Goal: Task Accomplishment & Management: Manage account settings

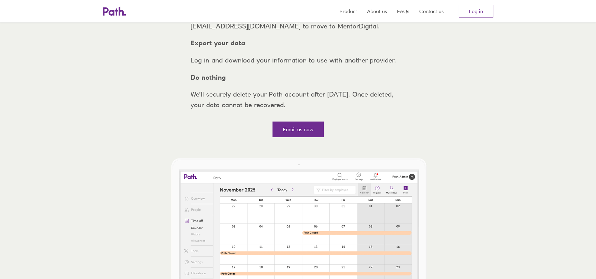
scroll to position [63, 0]
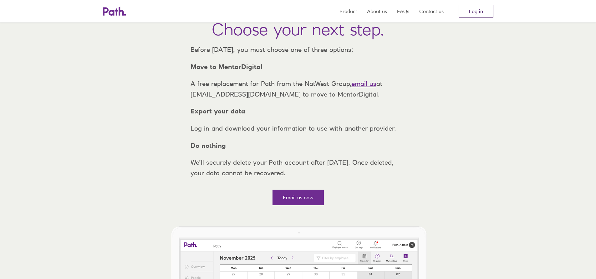
click at [477, 14] on link "Log in" at bounding box center [476, 11] width 35 height 13
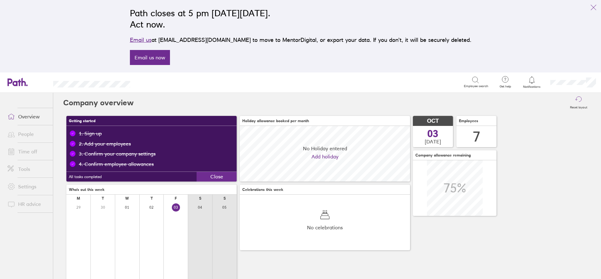
scroll to position [56, 170]
click at [534, 83] on icon at bounding box center [532, 80] width 8 height 8
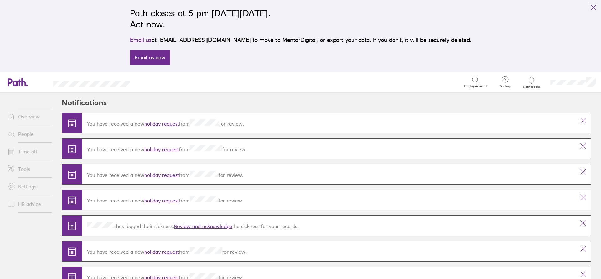
click at [531, 82] on icon at bounding box center [532, 80] width 8 height 8
click at [164, 124] on link "holiday request" at bounding box center [161, 124] width 35 height 6
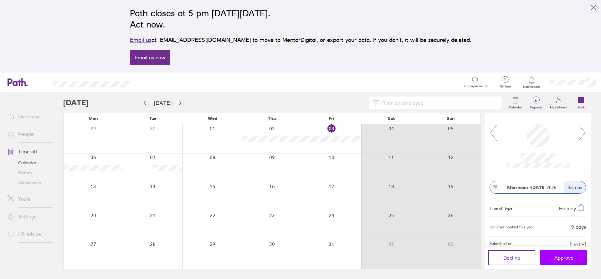
click at [555, 258] on span "Approve" at bounding box center [563, 258] width 19 height 6
click at [574, 259] on button "Approve" at bounding box center [563, 258] width 47 height 15
click at [571, 257] on span "Approve" at bounding box center [563, 258] width 19 height 6
click at [563, 260] on span "Approve" at bounding box center [563, 258] width 19 height 6
click at [567, 262] on button "Approve" at bounding box center [563, 258] width 47 height 15
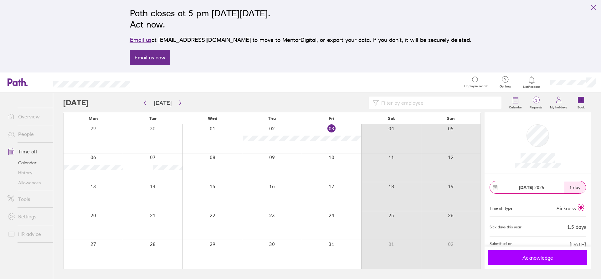
click at [544, 260] on span "Acknowledge" at bounding box center [538, 258] width 90 height 6
